Goal: Information Seeking & Learning: Learn about a topic

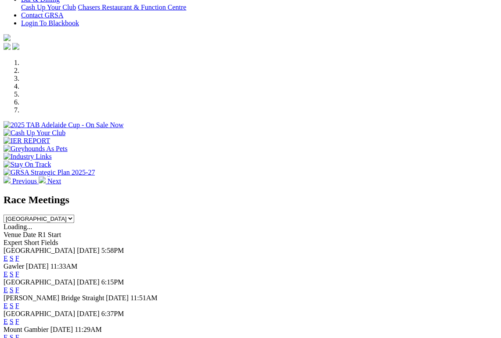
scroll to position [219, 0]
click at [19, 254] on link "F" at bounding box center [17, 257] width 4 height 7
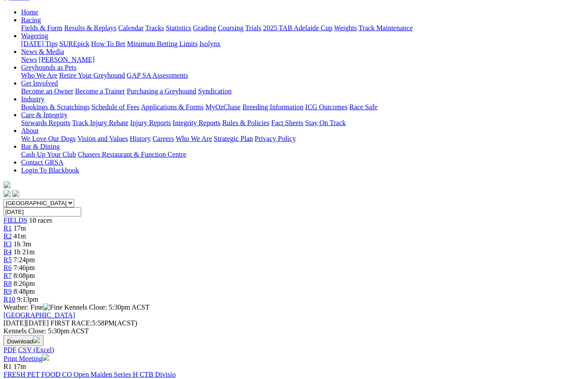
scroll to position [17, 0]
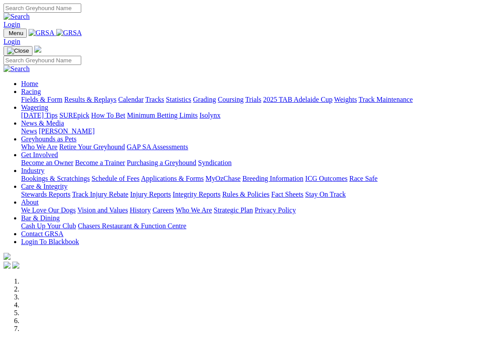
scroll to position [236, 0]
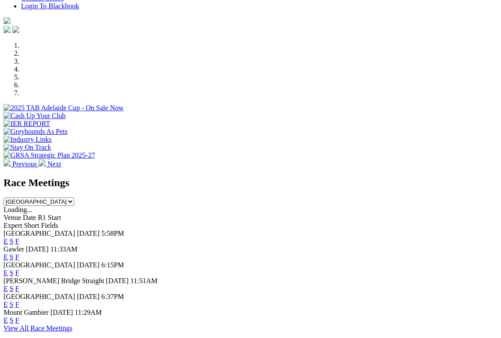
click at [19, 253] on link "F" at bounding box center [17, 256] width 4 height 7
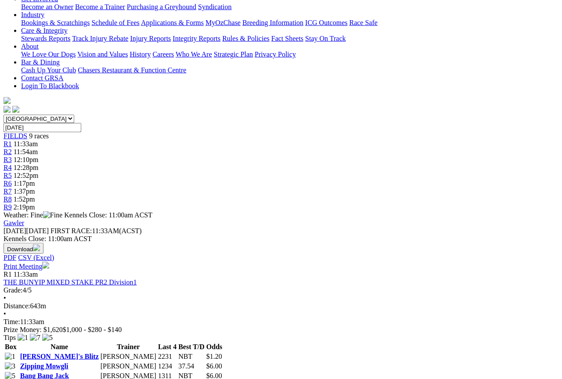
scroll to position [146, 0]
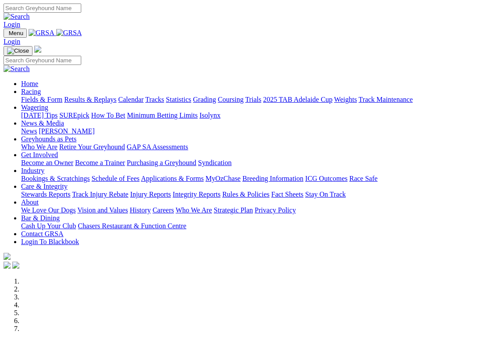
scroll to position [236, 0]
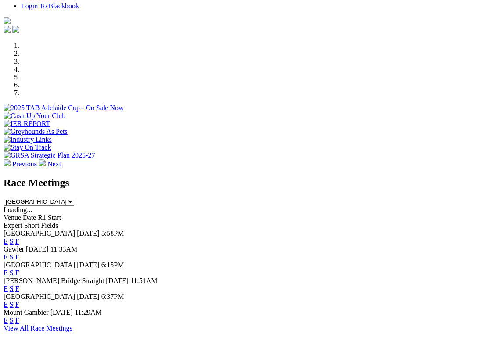
click at [19, 269] on link "F" at bounding box center [17, 272] width 4 height 7
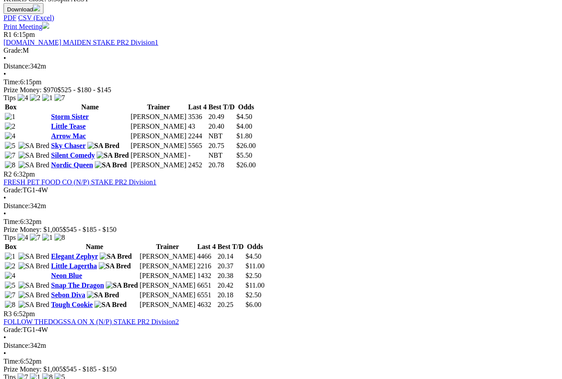
scroll to position [404, 0]
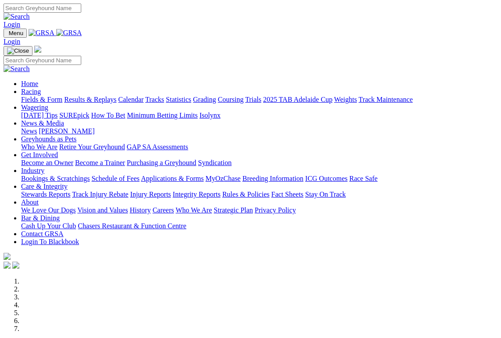
scroll to position [236, 0]
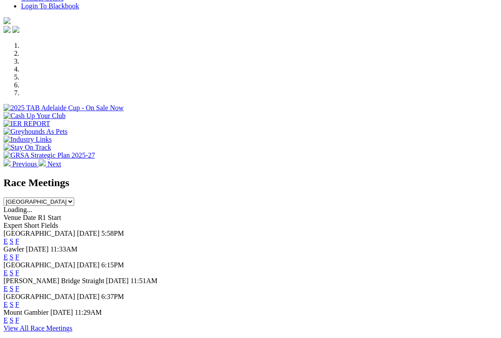
click at [19, 285] on link "F" at bounding box center [17, 288] width 4 height 7
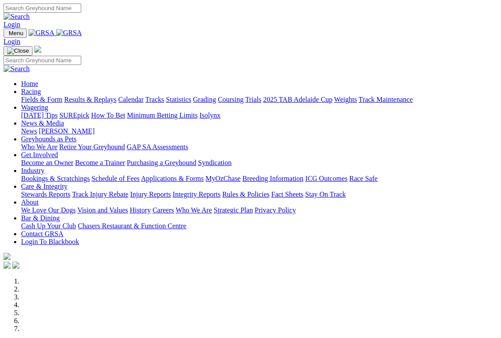
scroll to position [236, 0]
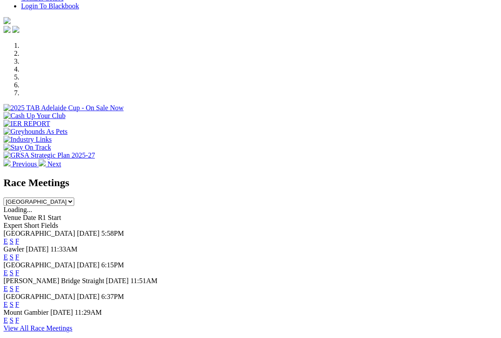
click at [19, 301] on link "F" at bounding box center [17, 304] width 4 height 7
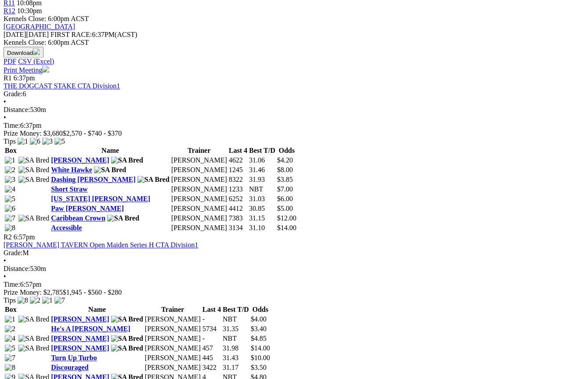
scroll to position [360, 0]
